Goal: Find specific page/section: Find specific page/section

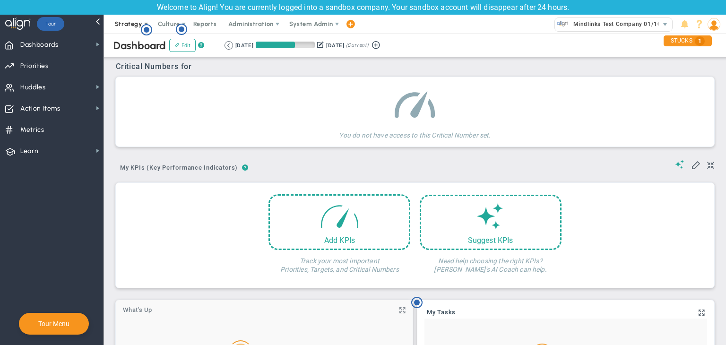
click at [130, 27] on span "Strategy" at bounding box center [129, 24] width 43 height 19
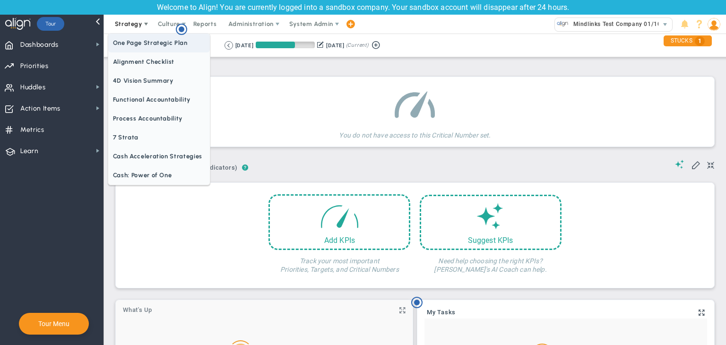
click at [134, 39] on span "One Page Strategic Plan" at bounding box center [159, 43] width 102 height 19
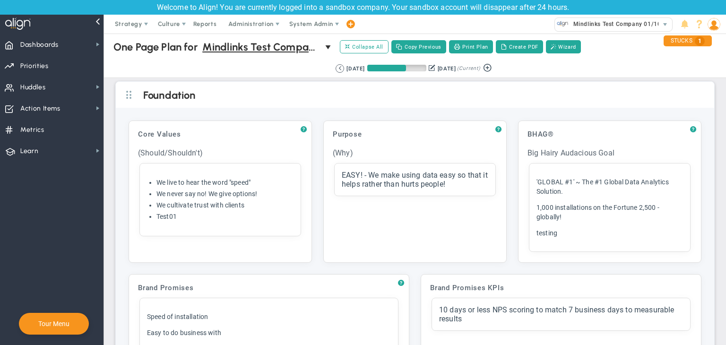
click at [718, 23] on img at bounding box center [713, 24] width 13 height 13
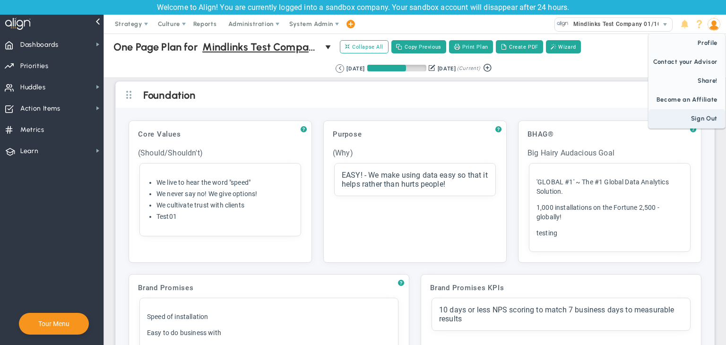
click at [704, 118] on span "Sign Out" at bounding box center [686, 118] width 77 height 19
